Goal: Information Seeking & Learning: Learn about a topic

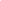
select select "1.00"
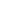
select select "1.00"
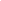
select select "1.00"
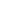
select select "1.00"
